Goal: Task Accomplishment & Management: Use online tool/utility

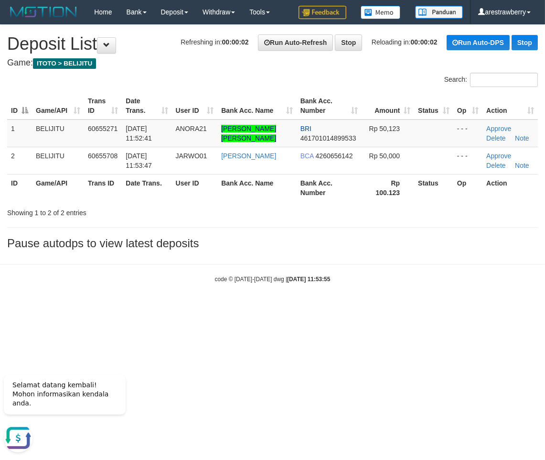
click at [338, 280] on div "code © 2012-2018 dwg | 2025/10/01 11:53:55" at bounding box center [272, 279] width 545 height 10
drag, startPoint x: 307, startPoint y: 301, endPoint x: 305, endPoint y: 296, distance: 5.6
click at [306, 299] on body "Toggle navigation Home Bank Account List Load By Website Group [ITOTO] BELIJITU…" at bounding box center [272, 153] width 545 height 307
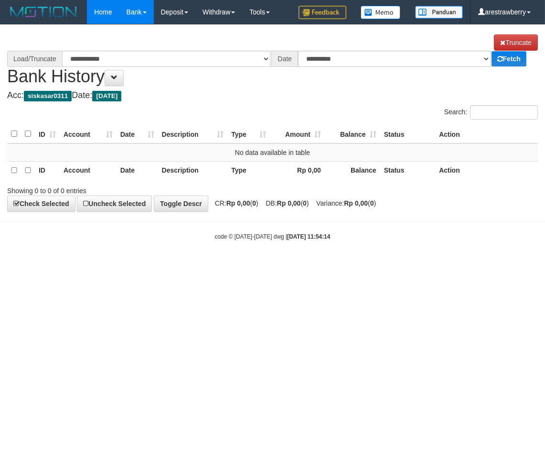
select select "****"
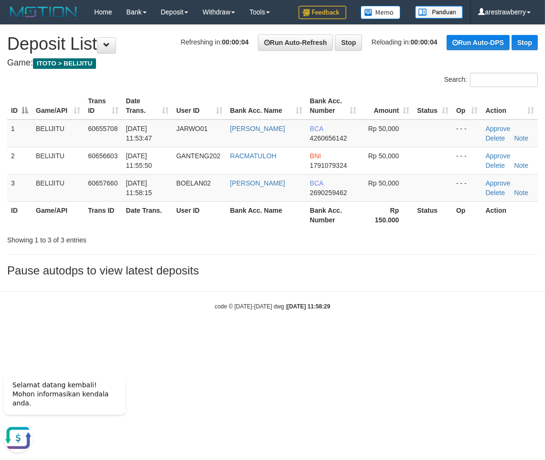
click at [345, 334] on html "Toggle navigation Home Bank Account List Load By Website Group [ITOTO] BELIJITU…" at bounding box center [272, 167] width 545 height 334
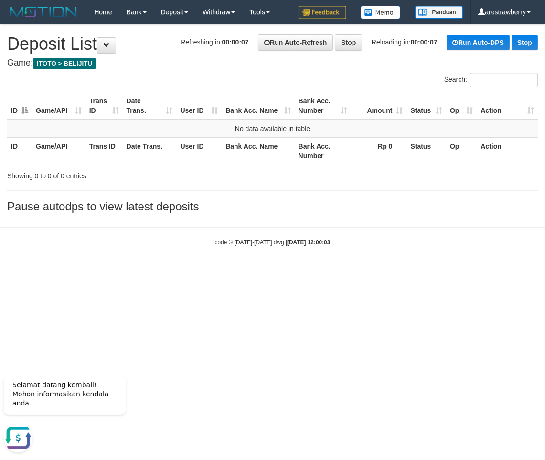
click at [513, 270] on html "Toggle navigation Home Bank Account List Load By Website Group [ITOTO] BELIJITU…" at bounding box center [272, 135] width 545 height 270
click at [492, 270] on html "Toggle navigation Home Bank Account List Load By Website Group [ITOTO] BELIJITU…" at bounding box center [272, 135] width 545 height 270
click at [337, 41] on link "Stop" at bounding box center [348, 42] width 27 height 16
click at [518, 46] on link "Stop" at bounding box center [525, 42] width 26 height 15
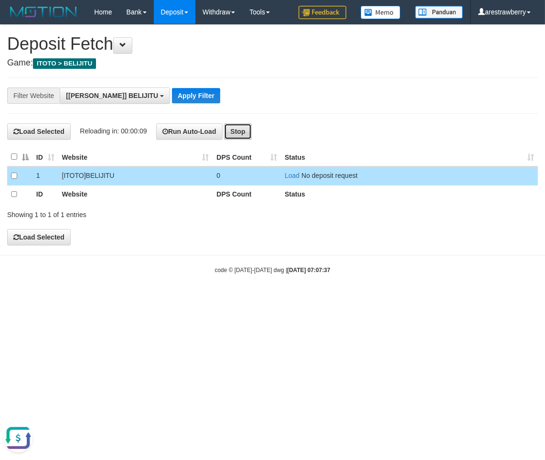
click at [242, 131] on button "Stop" at bounding box center [237, 131] width 27 height 16
